Goal: Information Seeking & Learning: Understand process/instructions

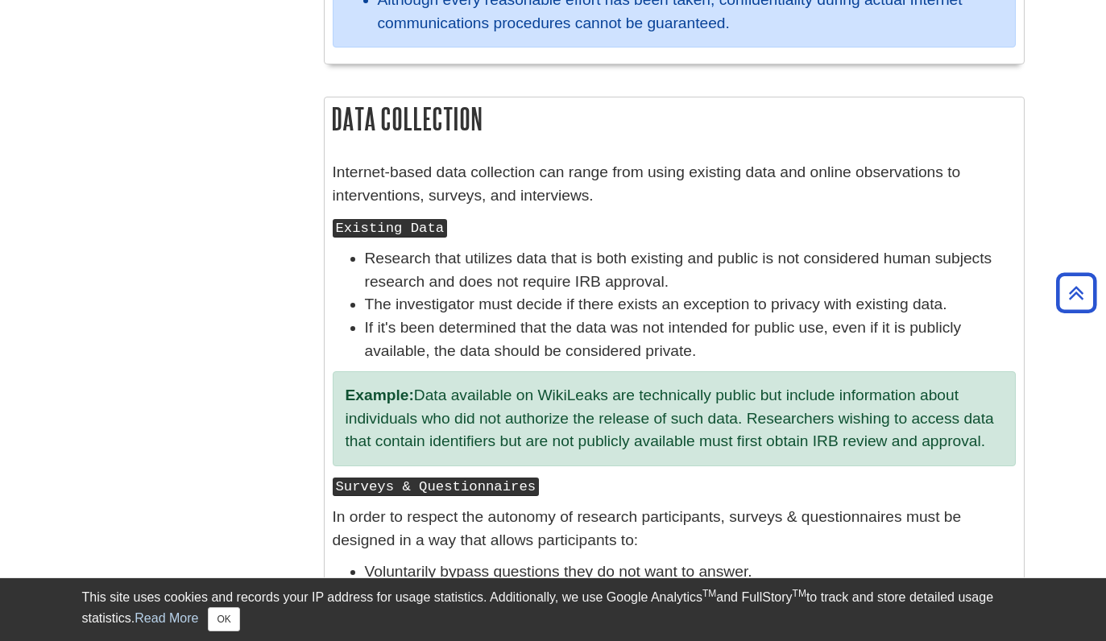
scroll to position [1600, 0]
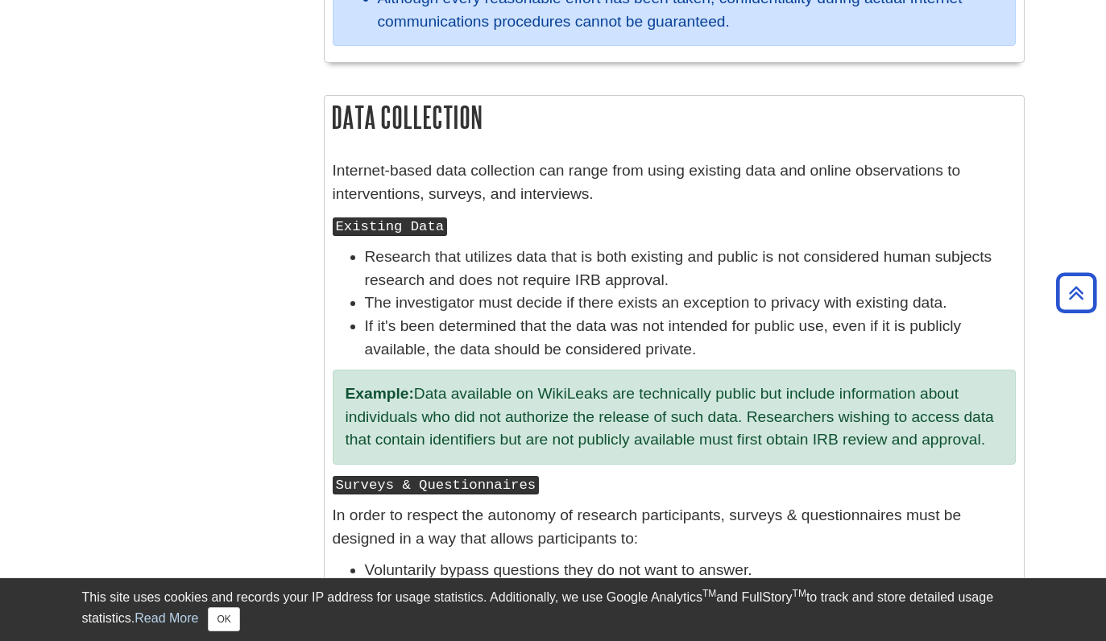
click at [385, 265] on li "Research that utilizes data that is both existing and public is not considered …" at bounding box center [690, 269] width 651 height 47
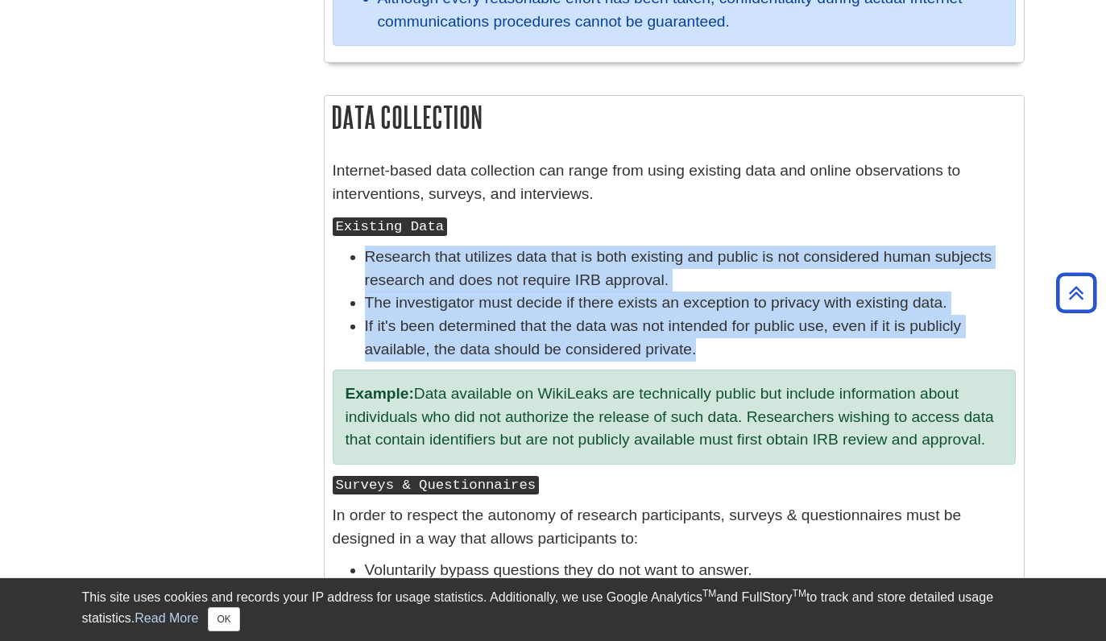
drag, startPoint x: 385, startPoint y: 265, endPoint x: 696, endPoint y: 350, distance: 322.5
click at [696, 350] on ul "Research that utilizes data that is both existing and public is not considered …" at bounding box center [674, 304] width 683 height 116
click at [696, 351] on li "If it's been determined that the data was not intended for public use, even if …" at bounding box center [690, 338] width 651 height 47
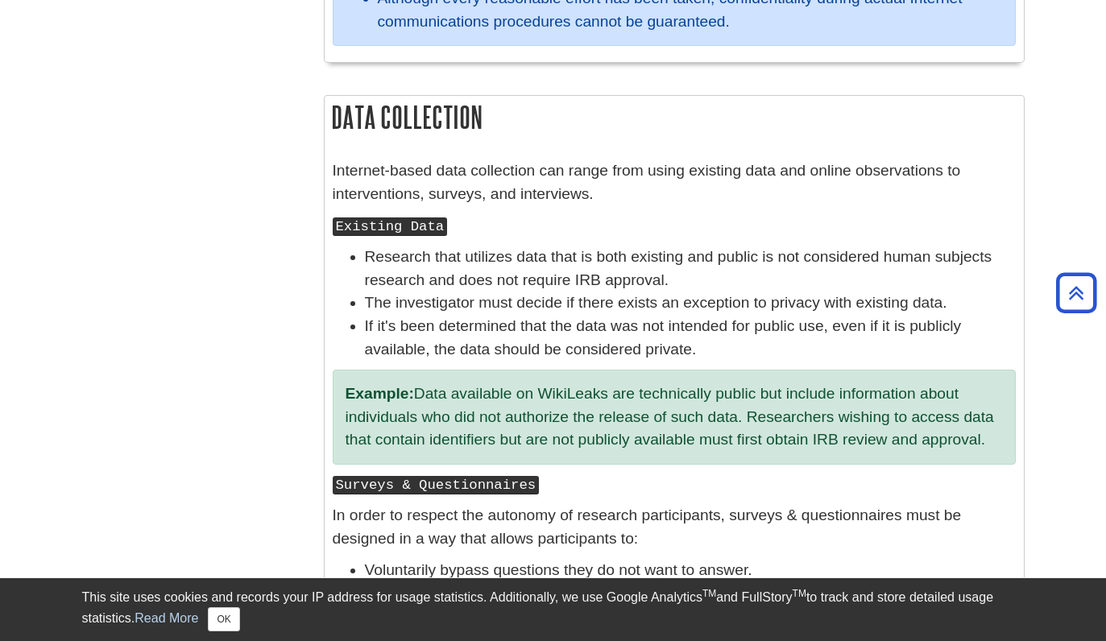
click at [647, 347] on li "If it's been determined that the data was not intended for public use, even if …" at bounding box center [690, 338] width 651 height 47
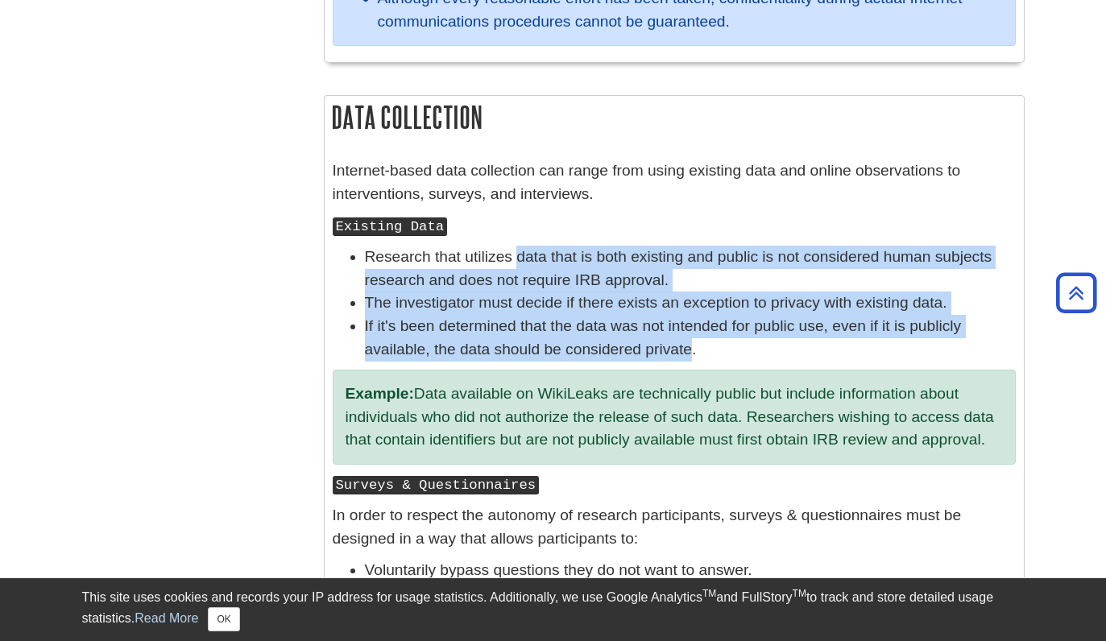
drag, startPoint x: 647, startPoint y: 347, endPoint x: 526, endPoint y: 262, distance: 148.0
click at [526, 262] on ul "Research that utilizes data that is both existing and public is not considered …" at bounding box center [674, 304] width 683 height 116
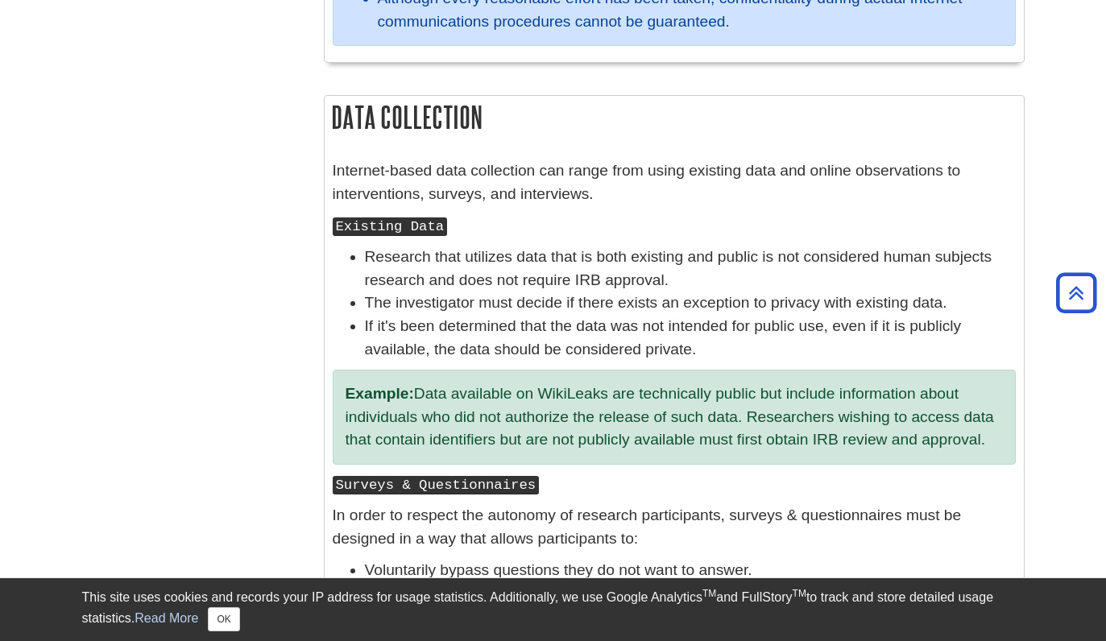
click at [521, 263] on li "Research that utilizes data that is both existing and public is not considered …" at bounding box center [690, 269] width 651 height 47
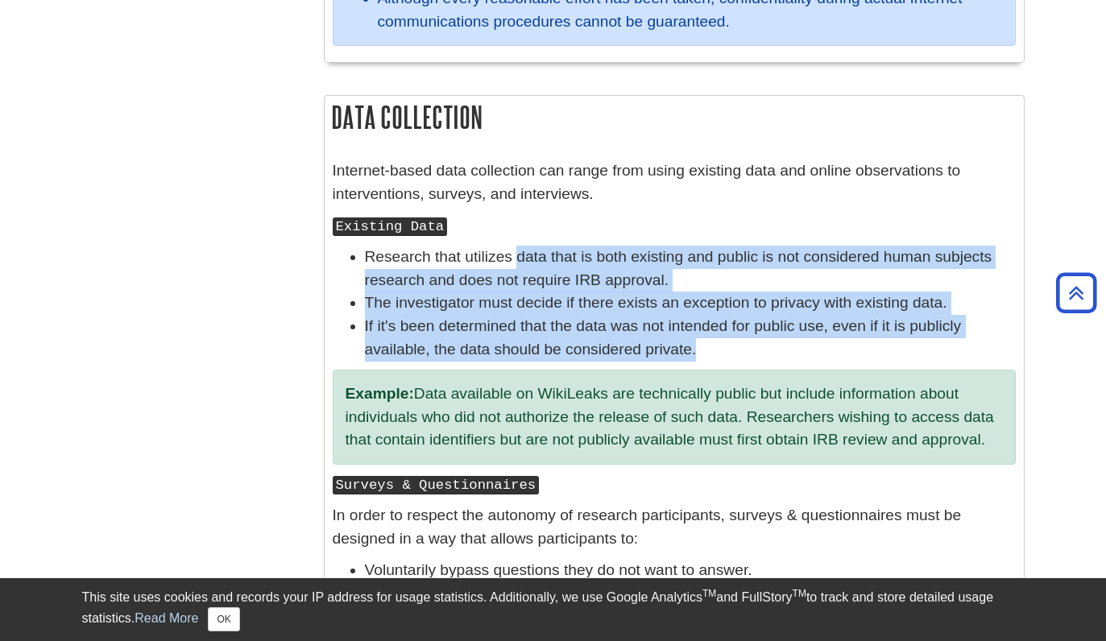
drag, startPoint x: 521, startPoint y: 263, endPoint x: 674, endPoint y: 356, distance: 180.1
click at [674, 356] on ul "Research that utilizes data that is both existing and public is not considered …" at bounding box center [674, 304] width 683 height 116
click at [674, 357] on li "If it's been determined that the data was not intended for public use, even if …" at bounding box center [690, 338] width 651 height 47
drag, startPoint x: 674, startPoint y: 358, endPoint x: 557, endPoint y: 258, distance: 154.3
click at [557, 258] on ul "Research that utilizes data that is both existing and public is not considered …" at bounding box center [674, 304] width 683 height 116
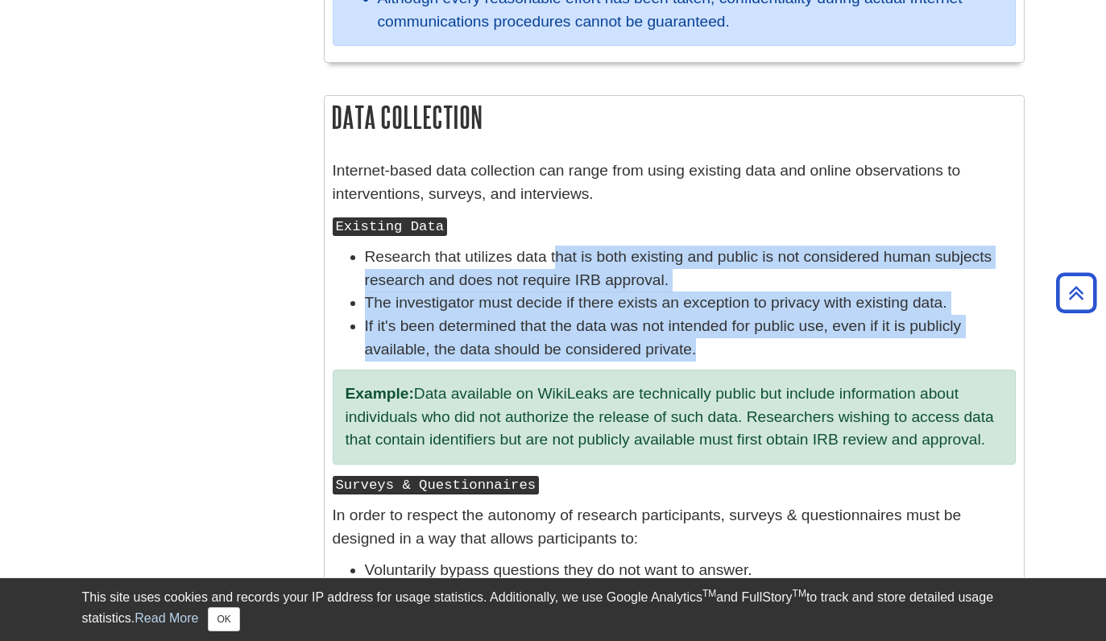
click at [557, 258] on li "Research that utilizes data that is both existing and public is not considered …" at bounding box center [690, 269] width 651 height 47
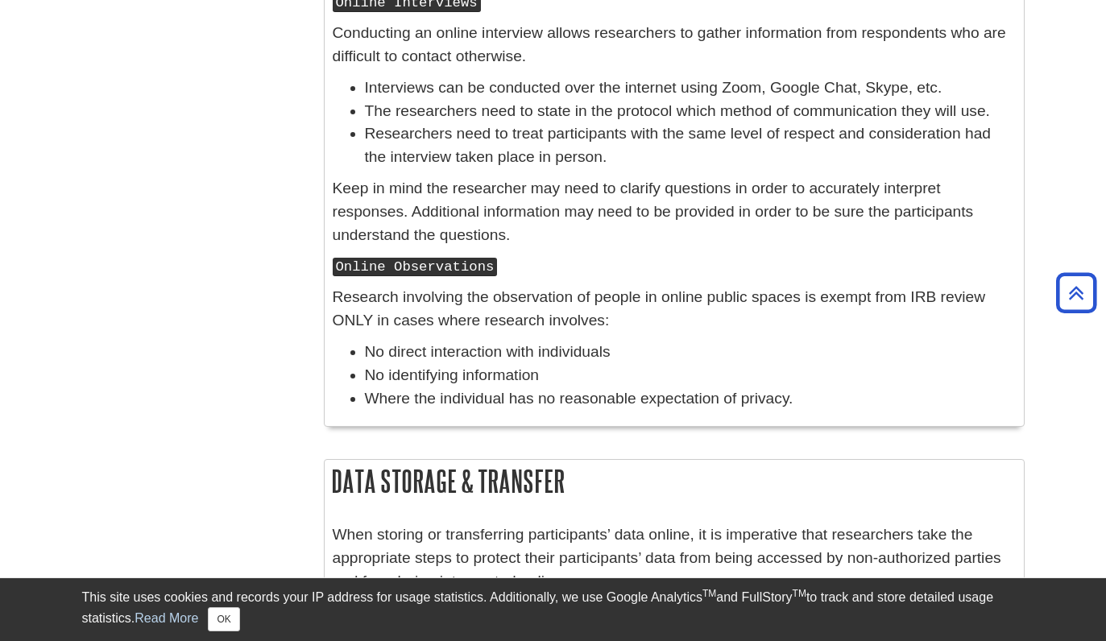
scroll to position [2387, 0]
click at [350, 263] on kbd "Online Observations" at bounding box center [415, 266] width 165 height 19
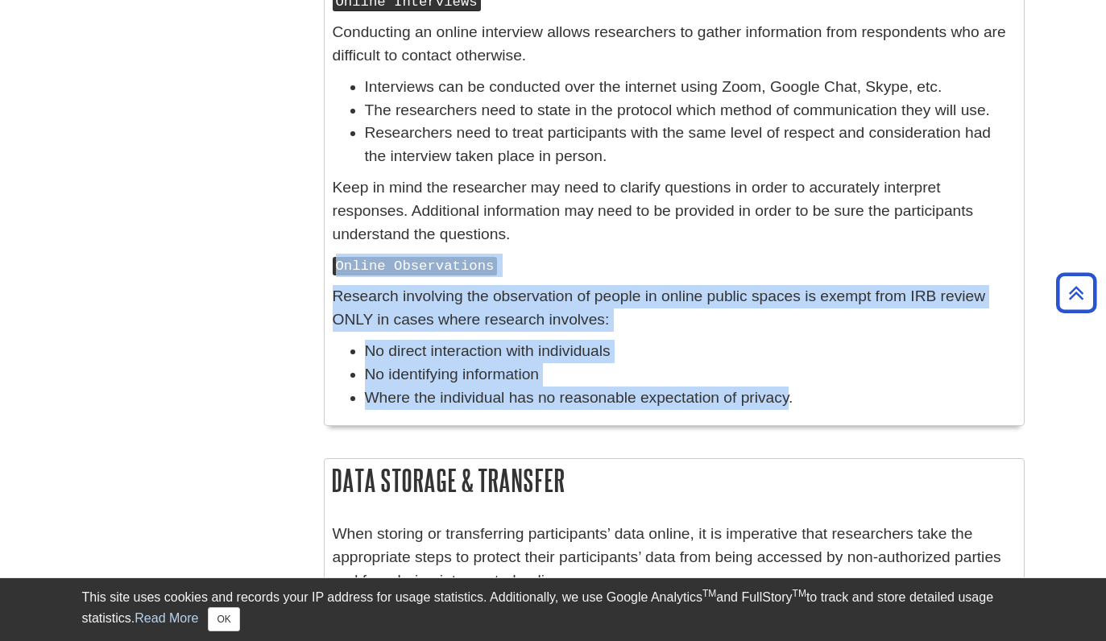
drag, startPoint x: 350, startPoint y: 263, endPoint x: 785, endPoint y: 395, distance: 454.7
click at [785, 395] on div "Online Observations Research involving the observation of people in online publ…" at bounding box center [674, 336] width 683 height 164
click at [785, 395] on li "Where the individual has no reasonable expectation of privacy." at bounding box center [690, 398] width 651 height 23
drag, startPoint x: 785, startPoint y: 395, endPoint x: 349, endPoint y: 265, distance: 454.8
click at [349, 265] on div "Online Observations Research involving the observation of people in online publ…" at bounding box center [674, 336] width 683 height 164
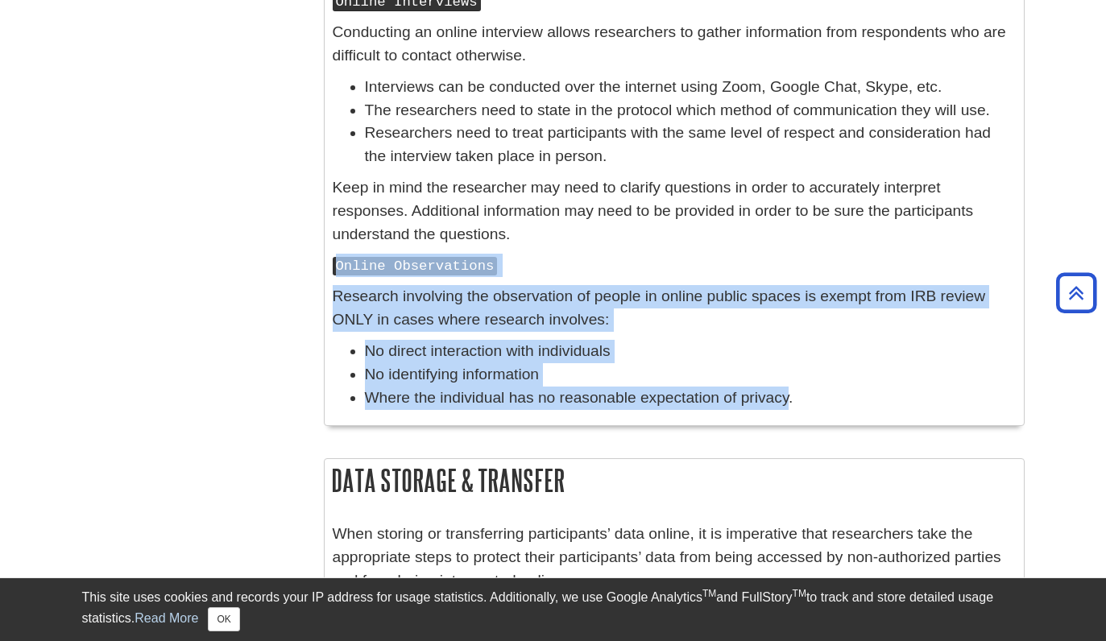
click at [349, 265] on kbd "Online Observations" at bounding box center [415, 266] width 165 height 19
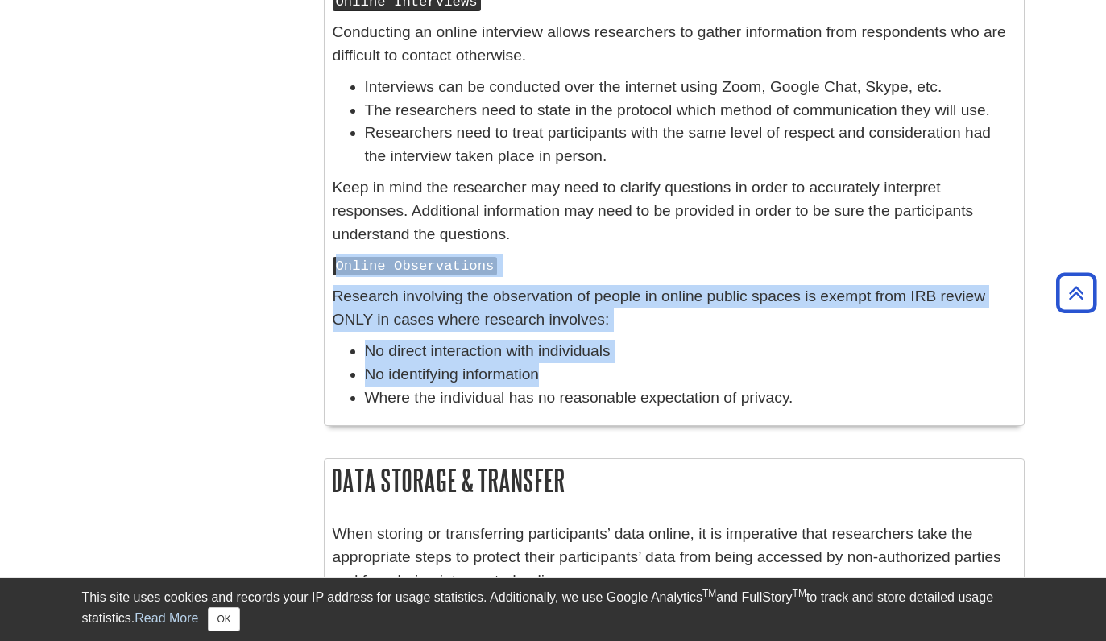
drag, startPoint x: 349, startPoint y: 265, endPoint x: 501, endPoint y: 376, distance: 188.6
click at [501, 376] on div "Online Observations Research involving the observation of people in online publ…" at bounding box center [674, 336] width 683 height 164
click at [501, 376] on li "No identifying information" at bounding box center [690, 374] width 651 height 23
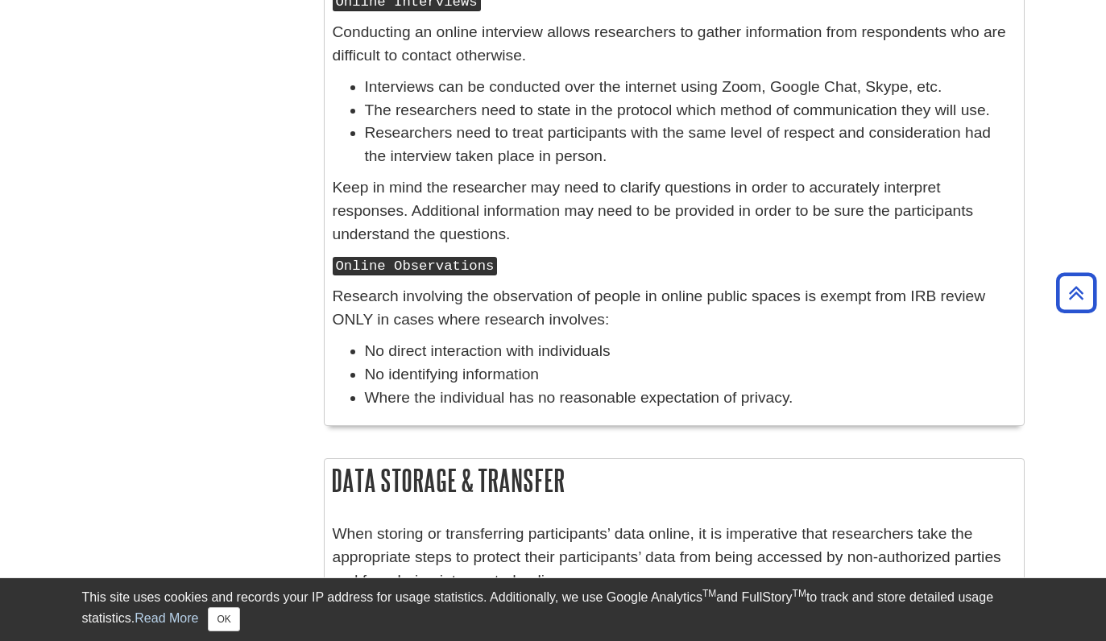
click at [344, 260] on kbd "Online Observations" at bounding box center [415, 266] width 165 height 19
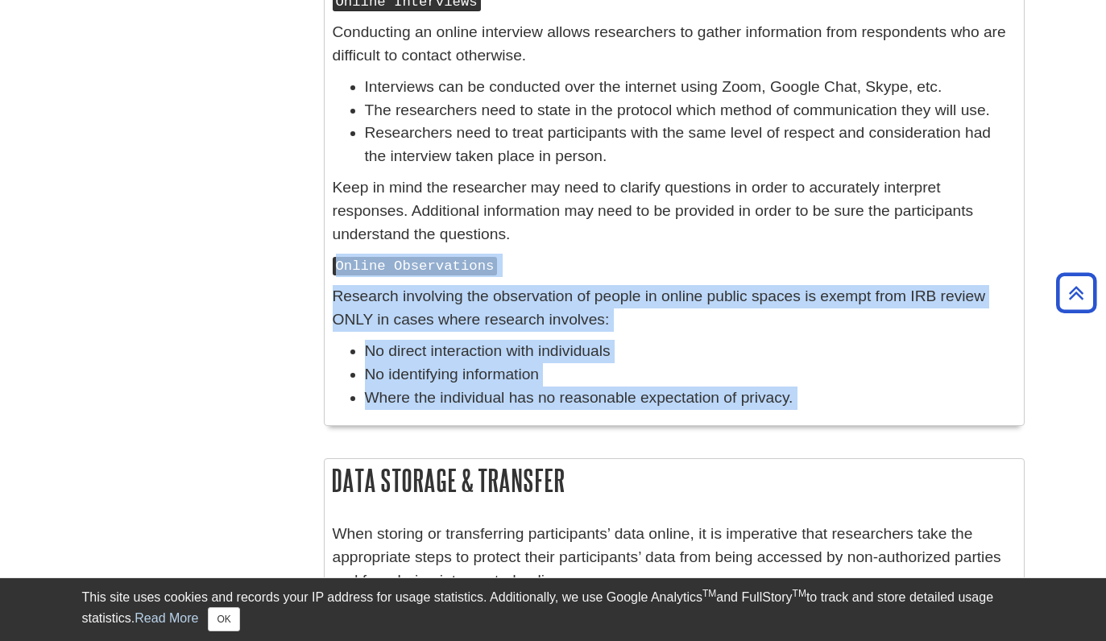
drag, startPoint x: 344, startPoint y: 260, endPoint x: 818, endPoint y: 399, distance: 493.6
click at [818, 399] on div "Online Observations Research involving the observation of people in online publ…" at bounding box center [674, 336] width 683 height 164
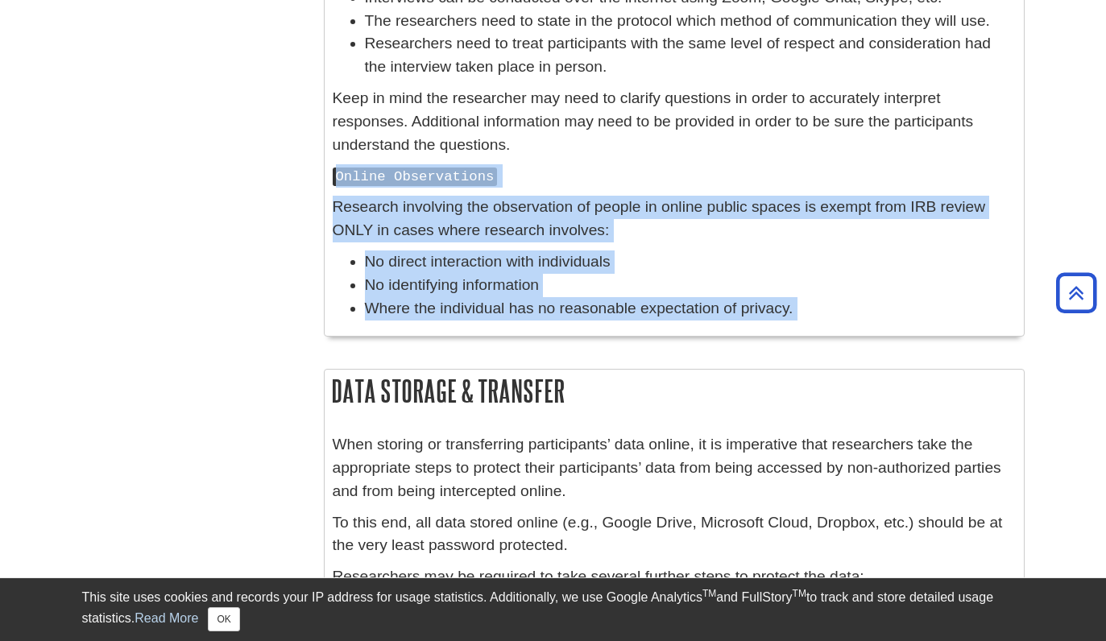
scroll to position [2470, 0]
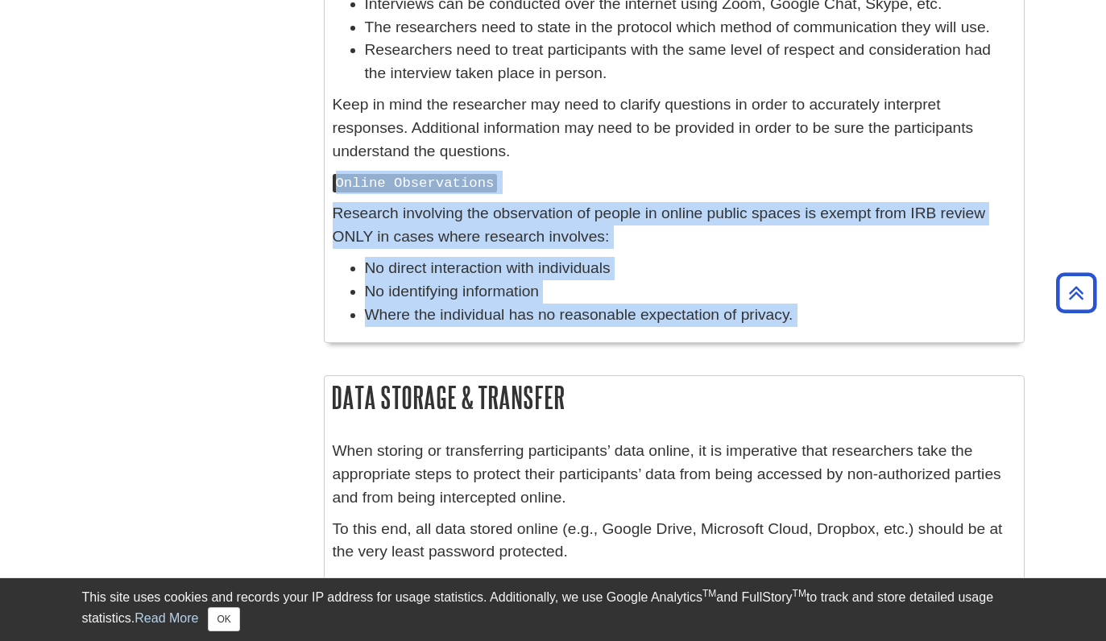
drag, startPoint x: 818, startPoint y: 399, endPoint x: 983, endPoint y: 2, distance: 430.2
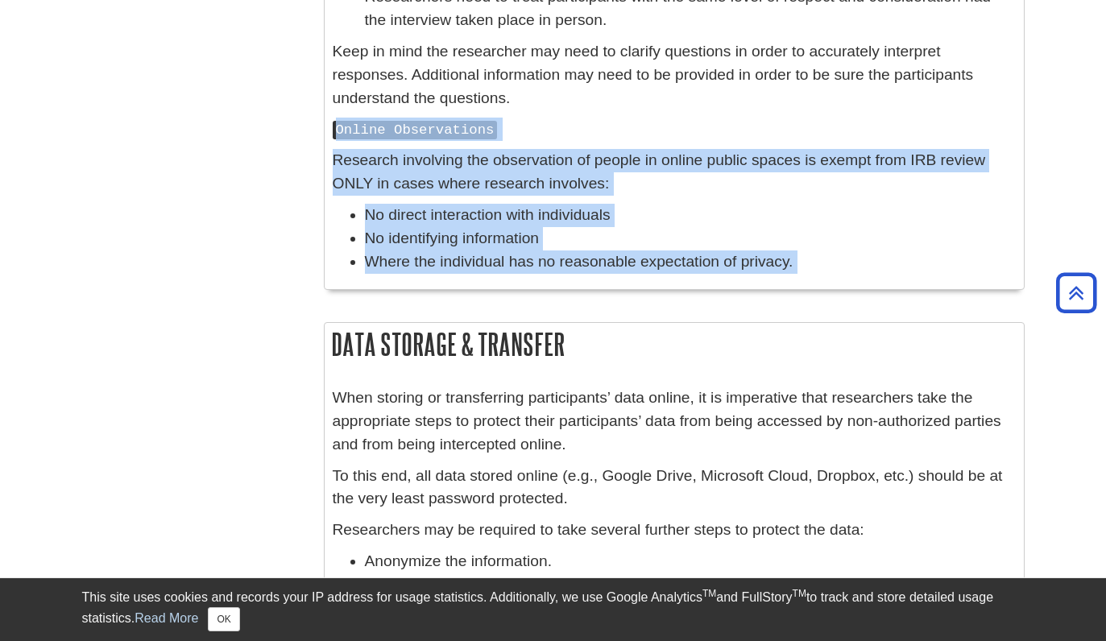
scroll to position [2513, 0]
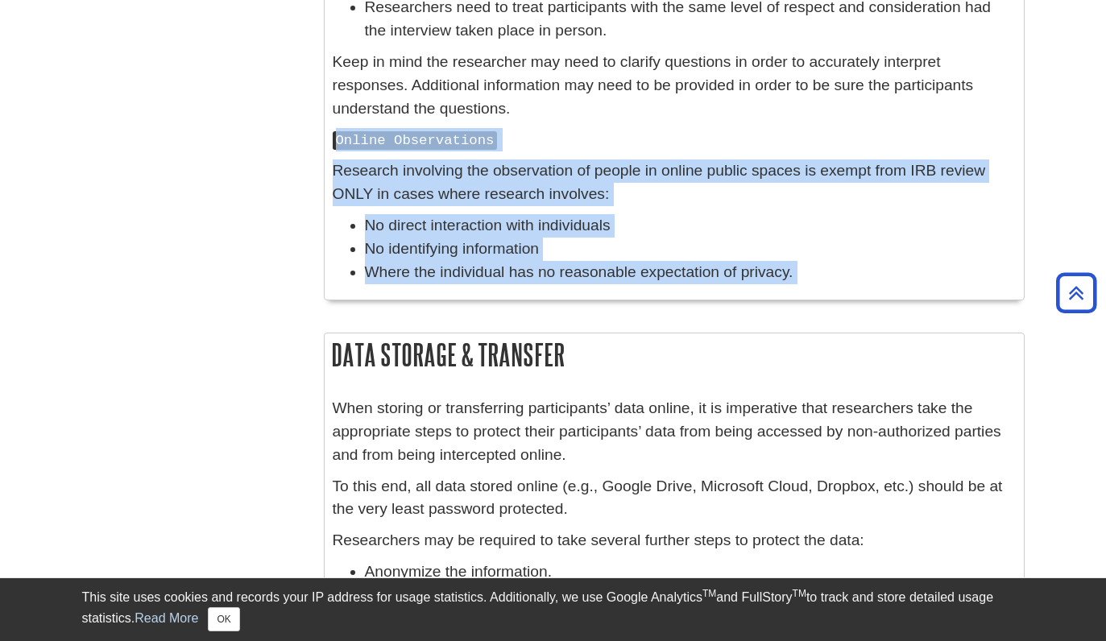
click at [515, 249] on li "No identifying information" at bounding box center [690, 249] width 651 height 23
